Goal: Find specific page/section

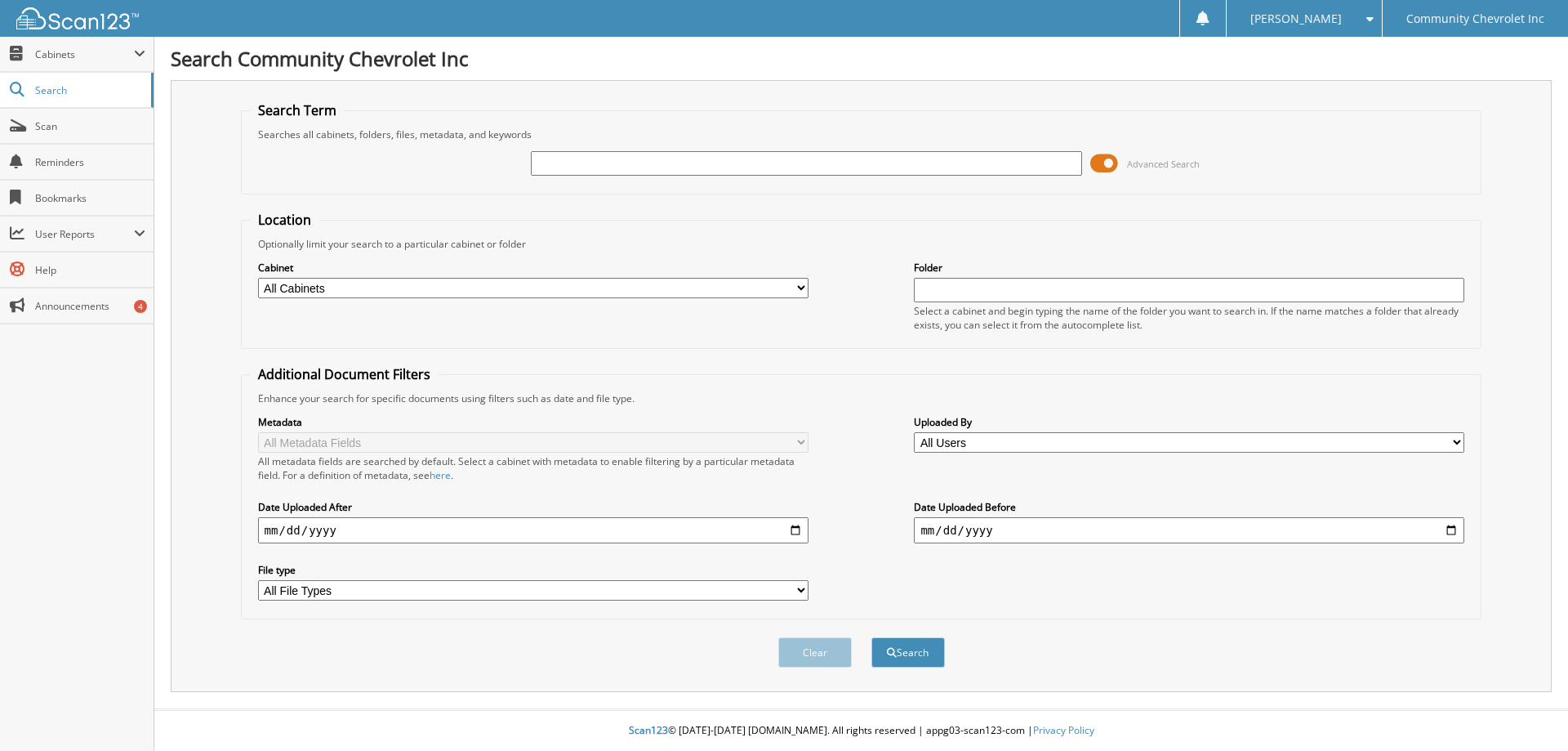
click at [734, 157] on input "text" at bounding box center [805, 163] width 550 height 24
click at [734, 158] on input "text" at bounding box center [805, 163] width 550 height 24
type input "83800"
click at [871, 637] on button "Search" at bounding box center [908, 652] width 73 height 30
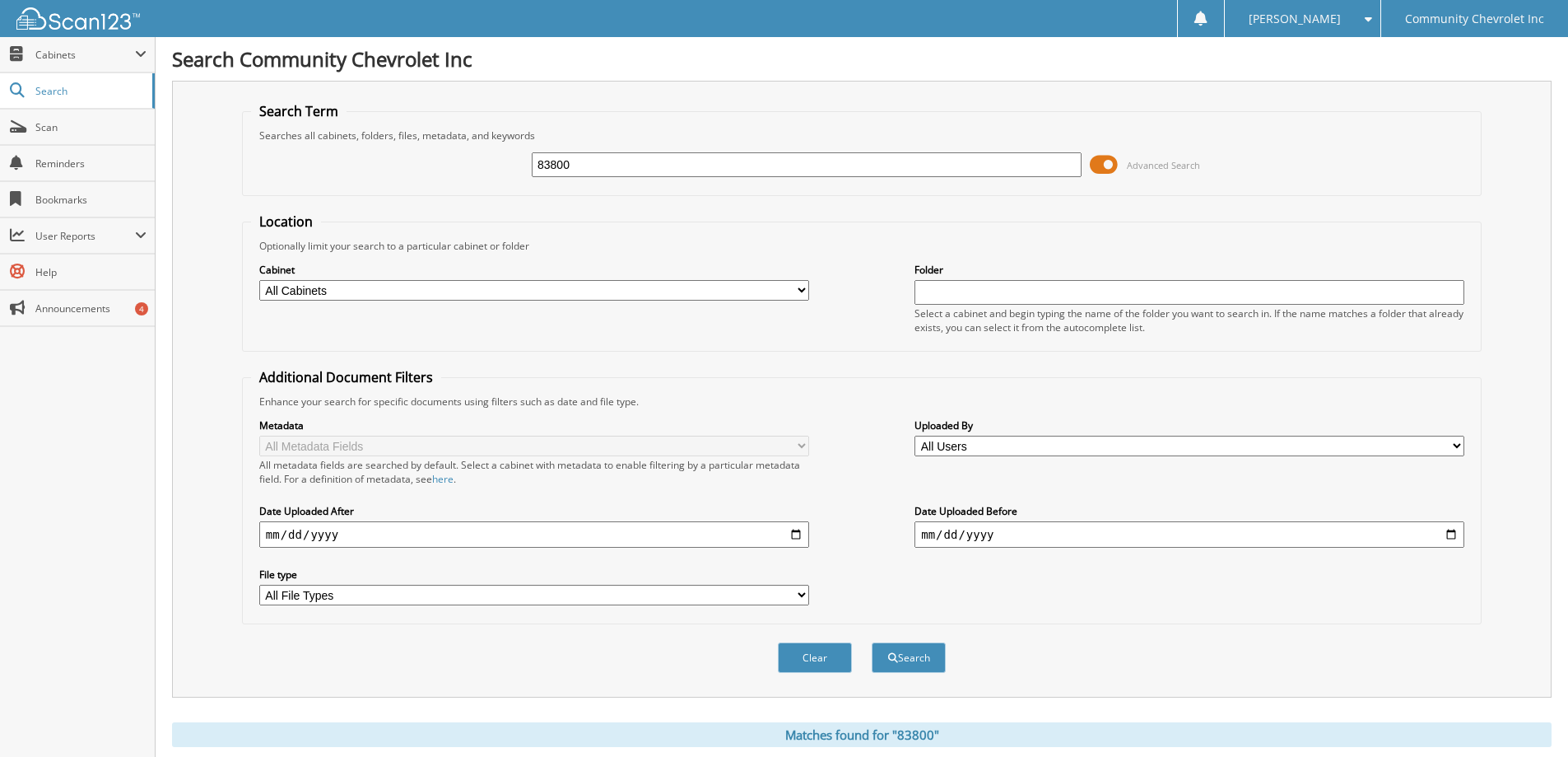
scroll to position [411, 0]
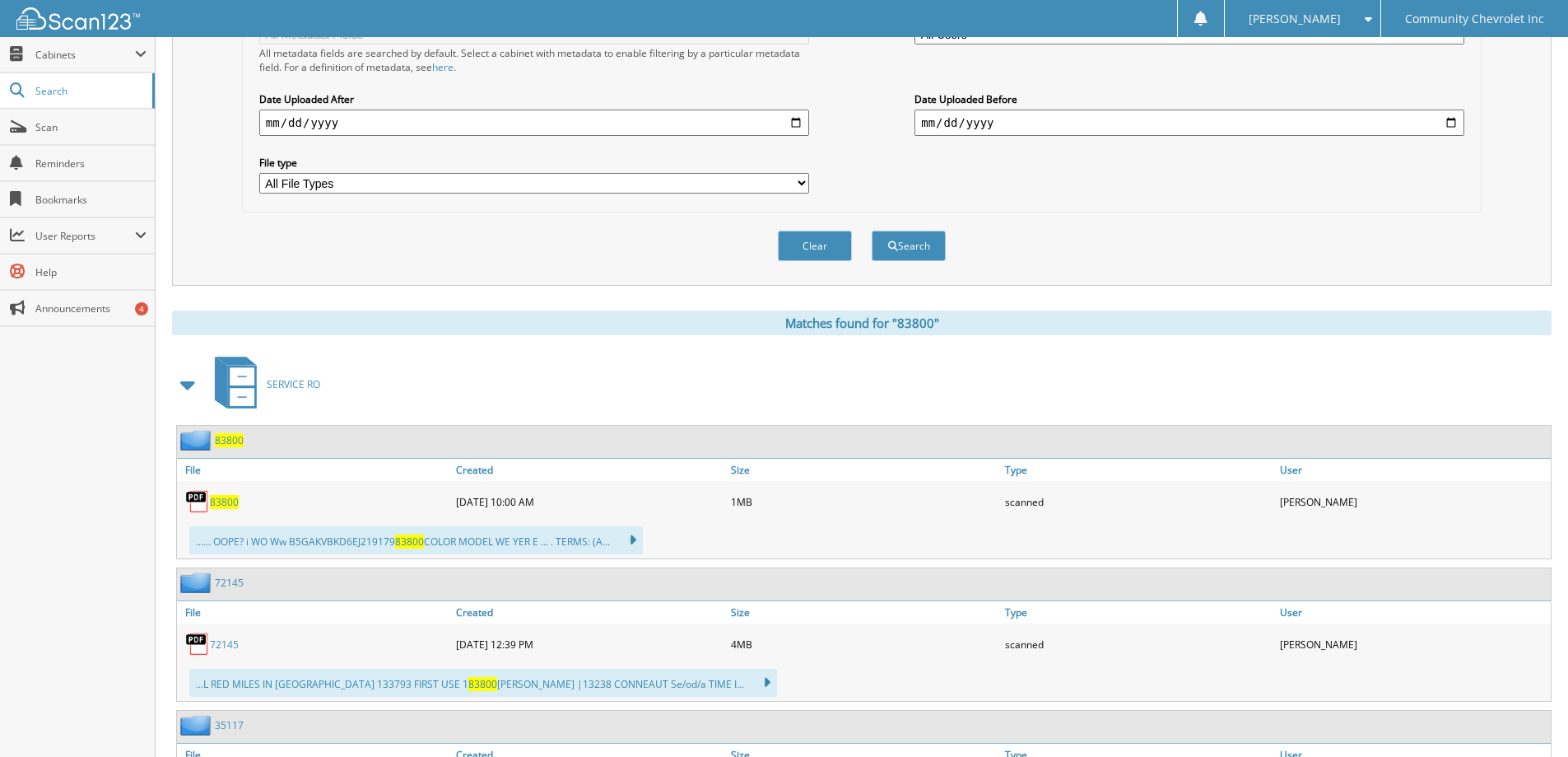
drag, startPoint x: 219, startPoint y: 499, endPoint x: 225, endPoint y: 492, distance: 9.2
click at [220, 500] on span "83800" at bounding box center [224, 502] width 29 height 14
